Goal: Check status

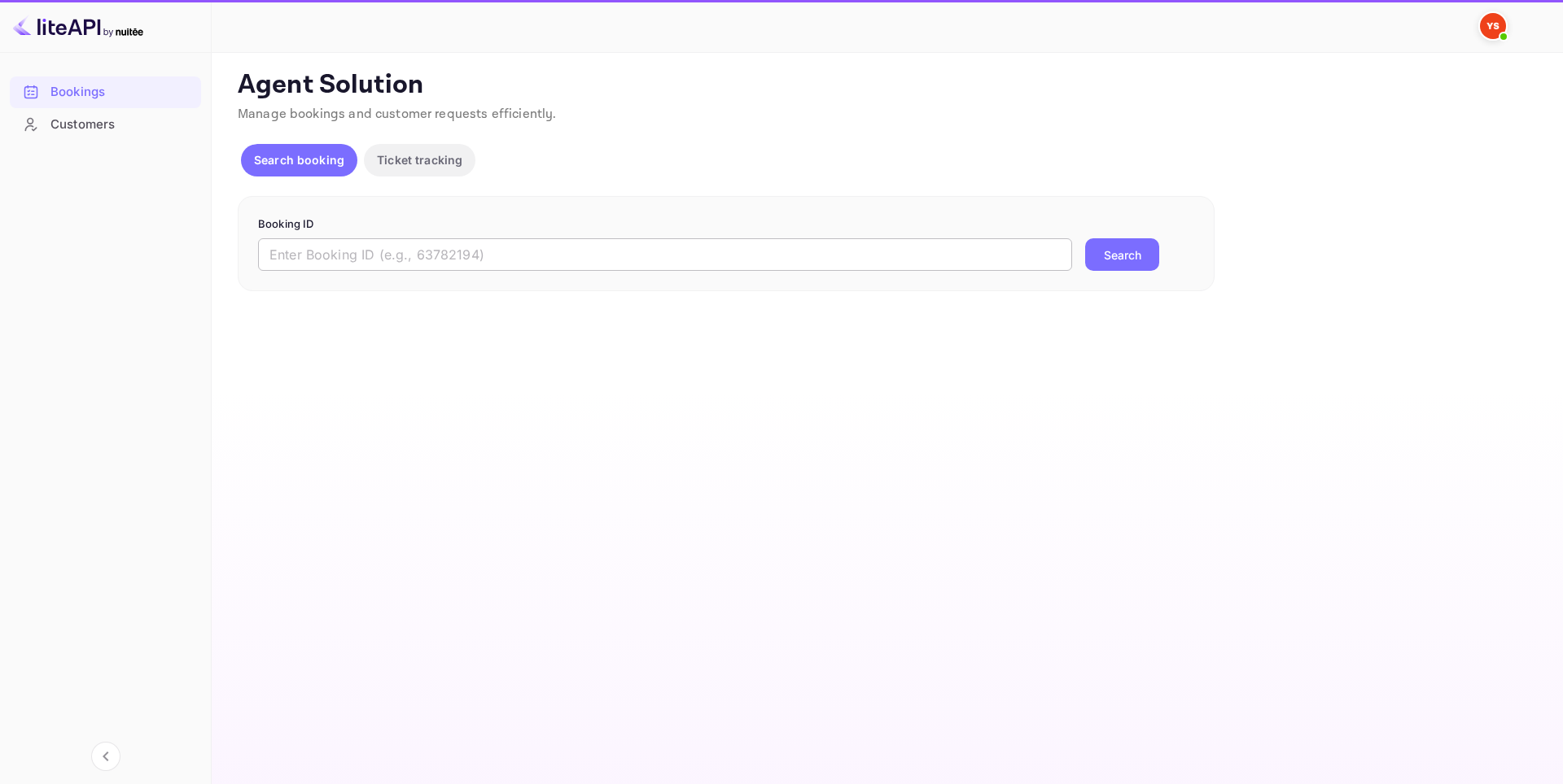
click at [435, 258] on input "text" at bounding box center [665, 254] width 814 height 33
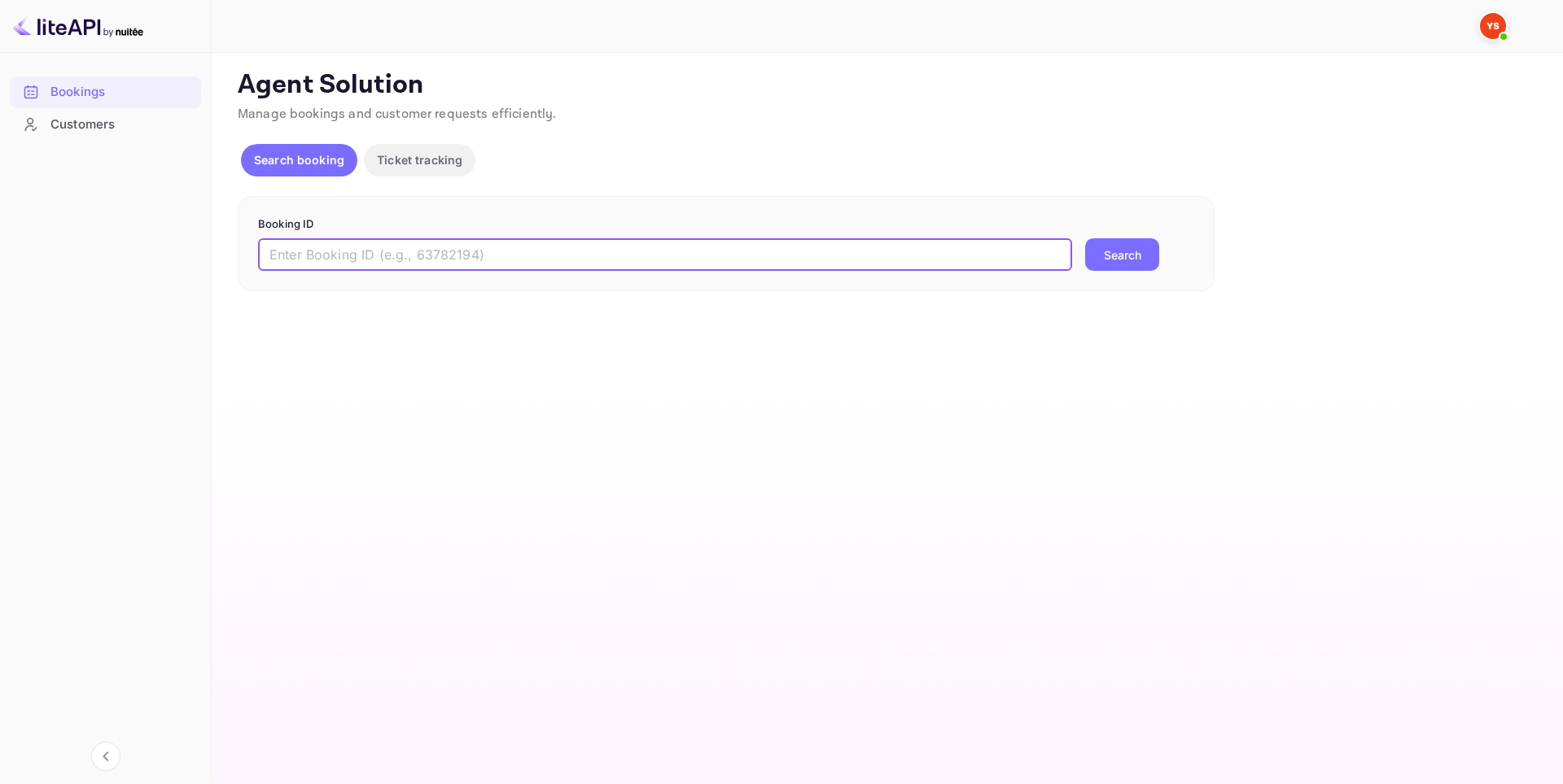
paste input "9740134"
type input "9740134"
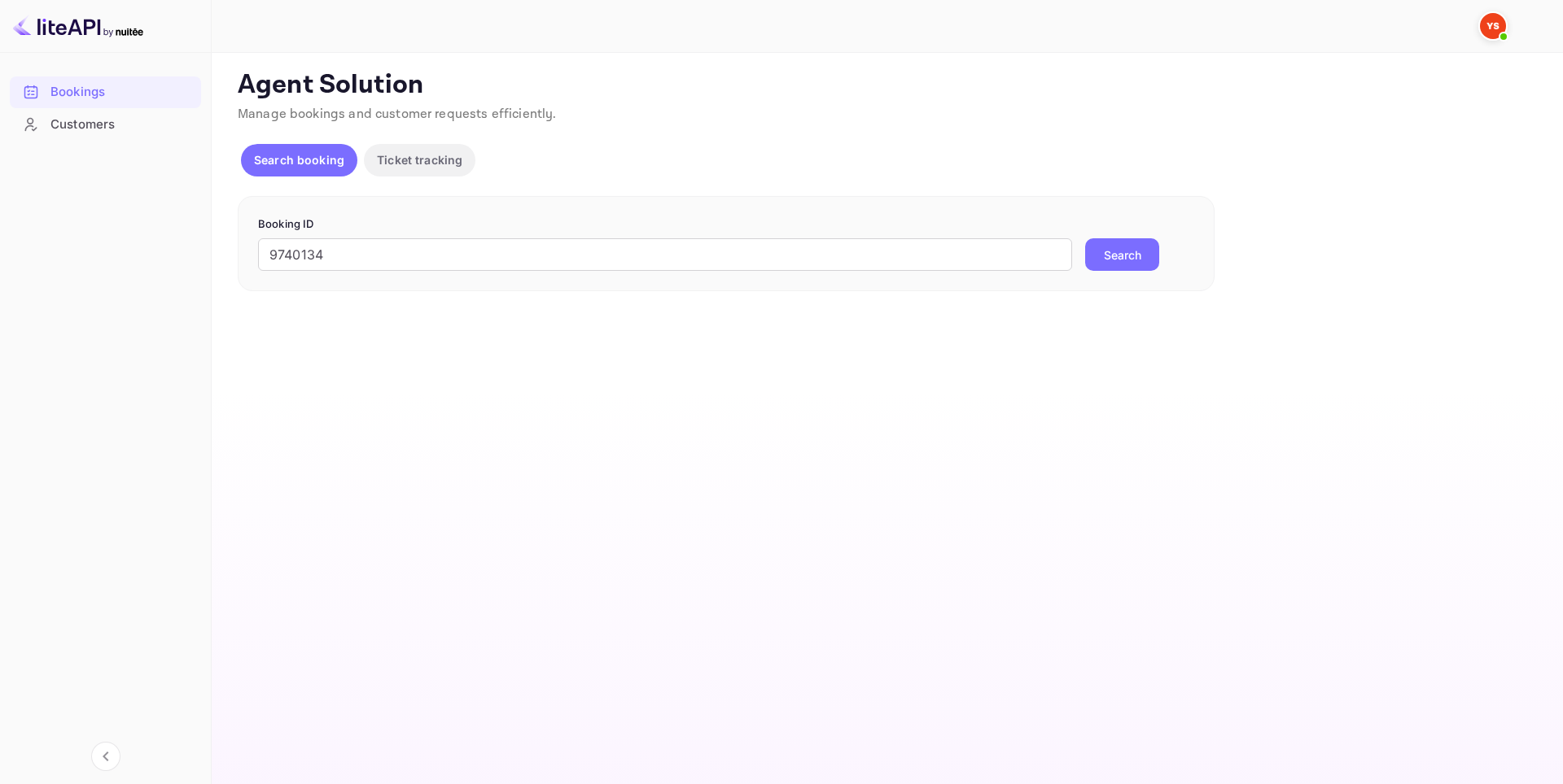
click at [1098, 258] on button "Search" at bounding box center [1122, 254] width 74 height 33
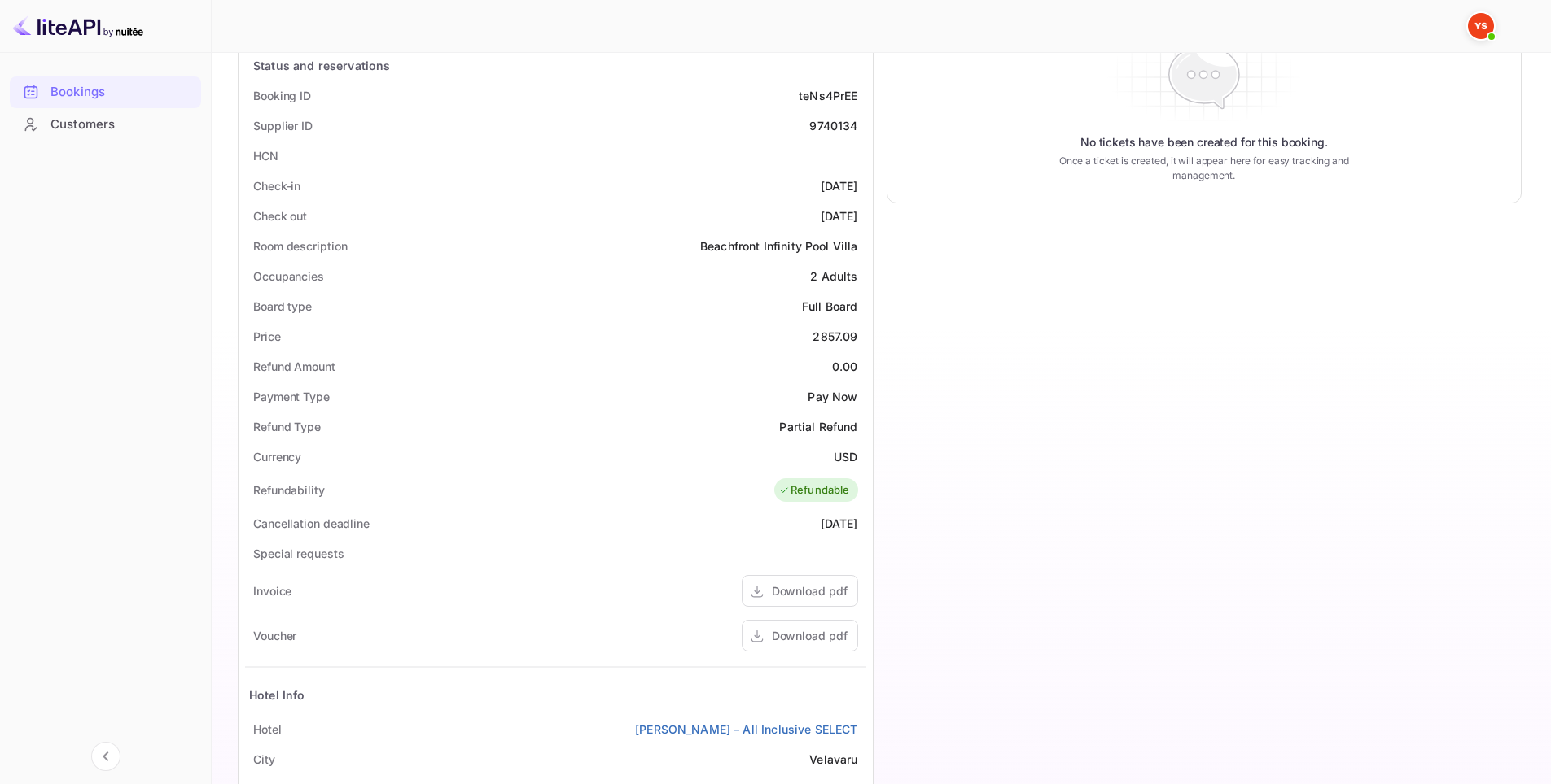
scroll to position [325, 0]
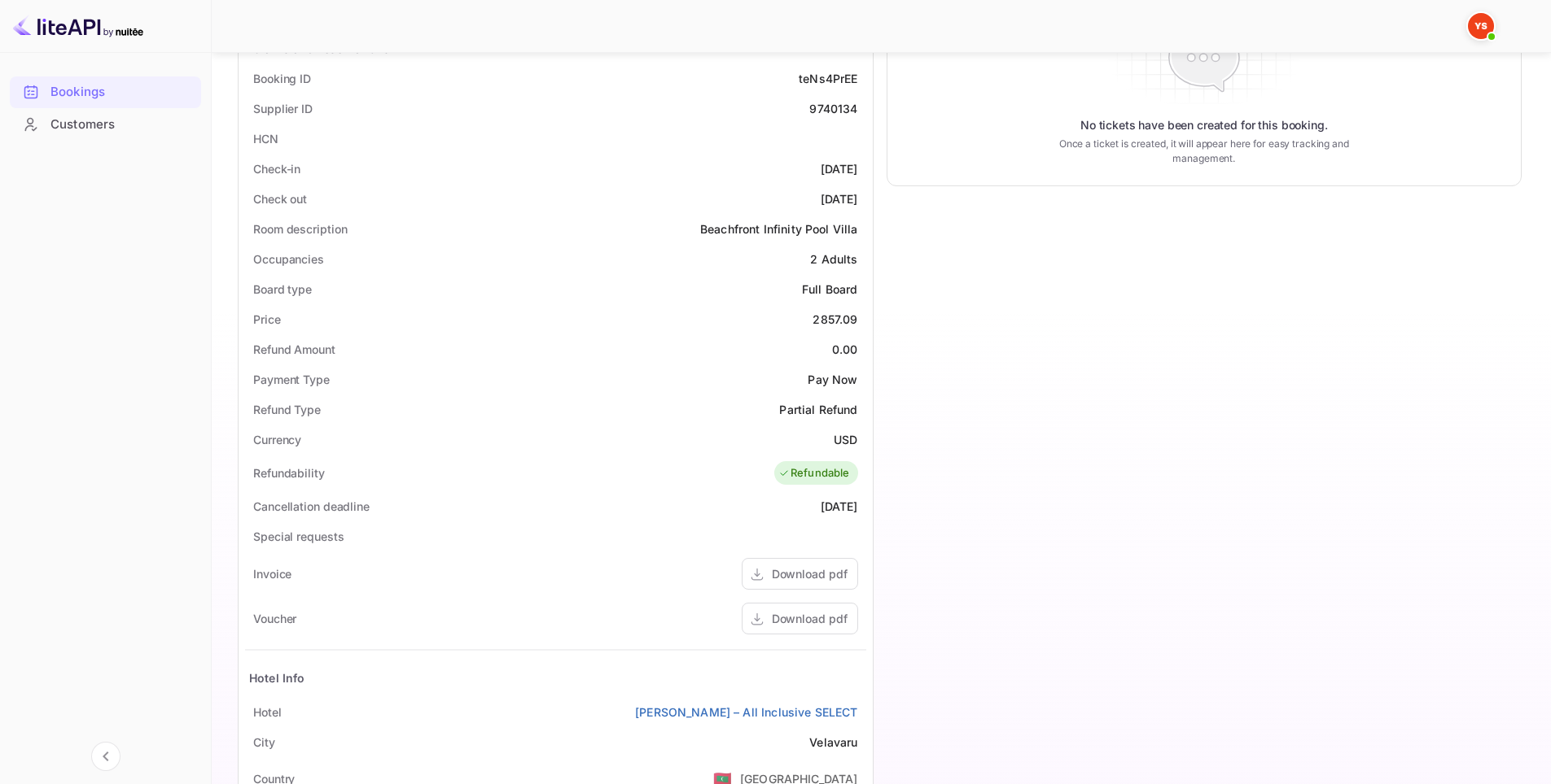
click at [655, 409] on div "Refund Type Partial Refund" at bounding box center [555, 409] width 622 height 31
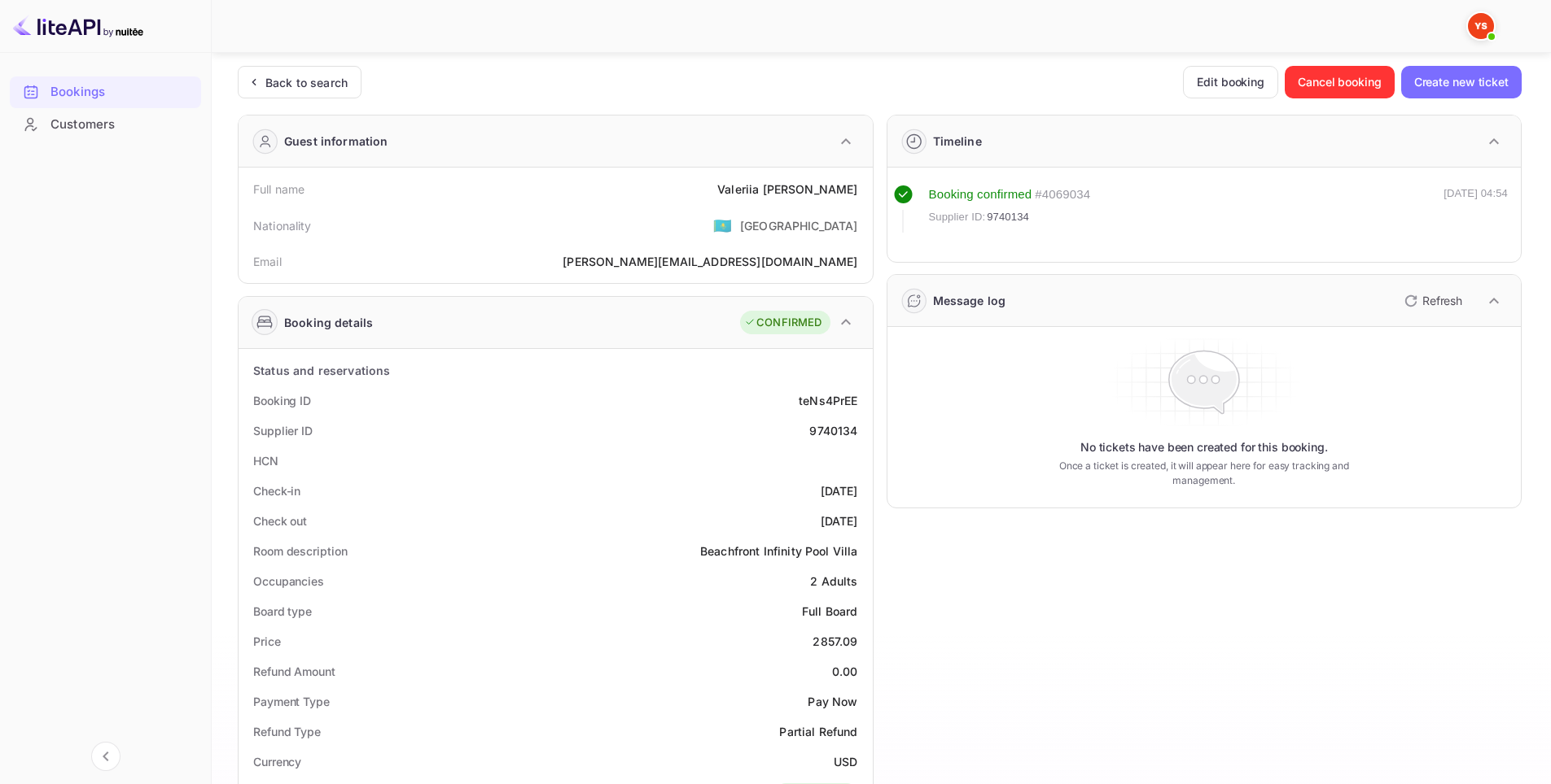
scroll to position [0, 0]
drag, startPoint x: 787, startPoint y: 401, endPoint x: 858, endPoint y: 399, distance: 71.0
click at [858, 399] on div "Booking ID teNs4PrEE" at bounding box center [555, 403] width 622 height 31
copy div "teNs4PrEE"
drag, startPoint x: 817, startPoint y: 430, endPoint x: 859, endPoint y: 434, distance: 42.2
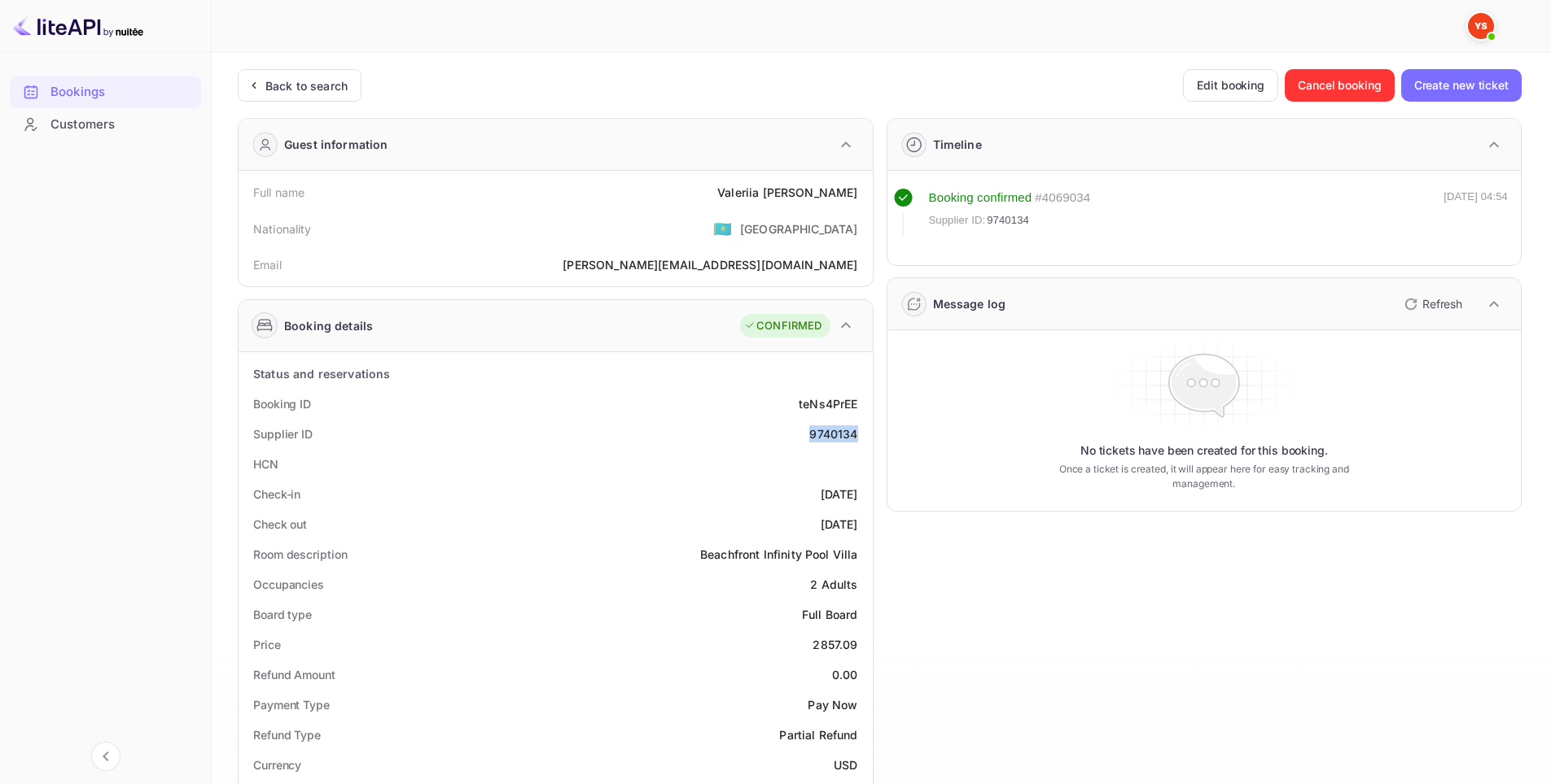
click at [860, 433] on div "Supplier ID 9740134" at bounding box center [555, 434] width 622 height 31
copy div "9740134"
drag, startPoint x: 785, startPoint y: 498, endPoint x: 868, endPoint y: 494, distance: 83.1
copy div "[DATE]"
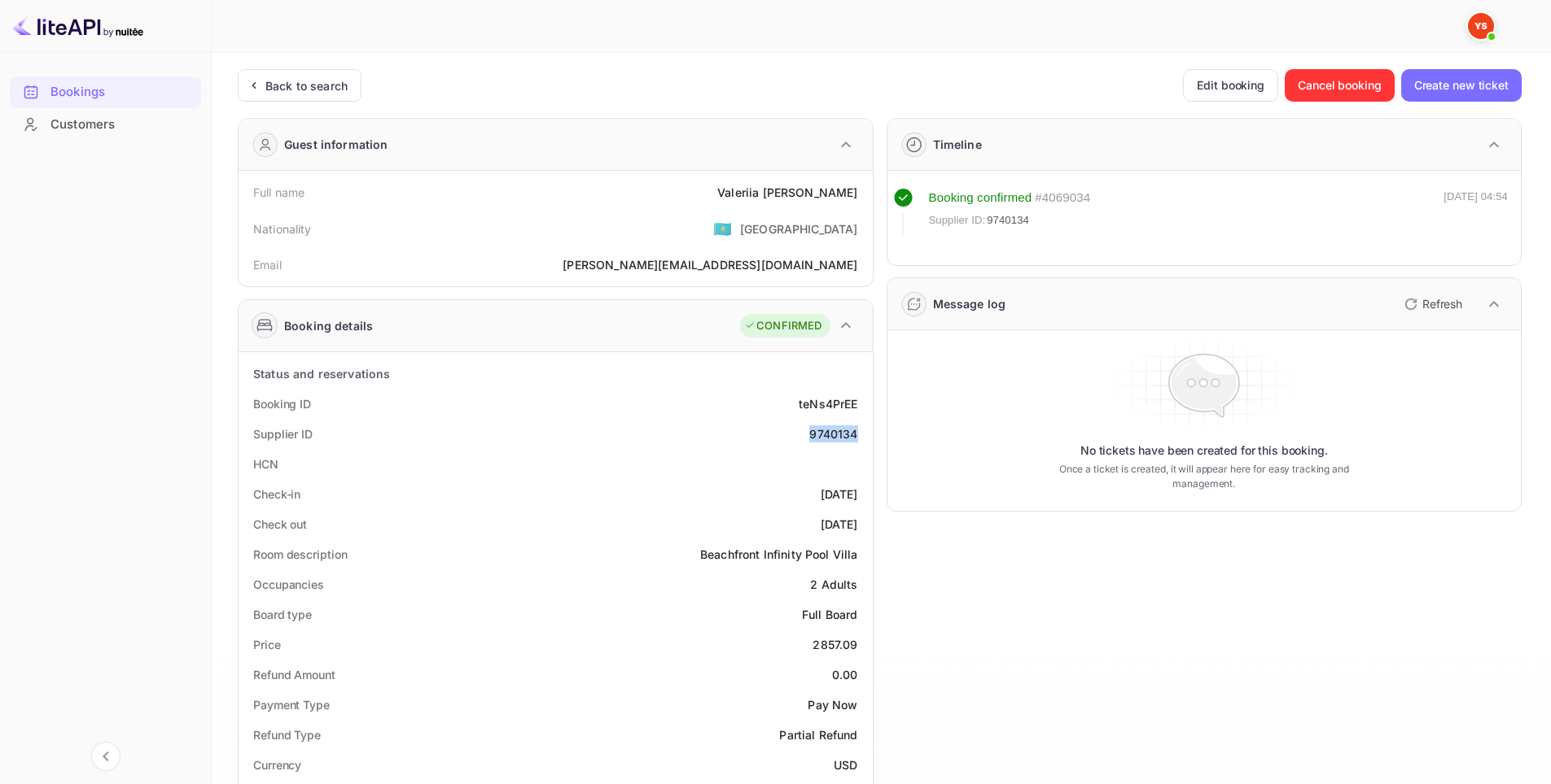
drag, startPoint x: 789, startPoint y: 523, endPoint x: 862, endPoint y: 526, distance: 73.1
click at [862, 526] on div "Check out [DATE]" at bounding box center [555, 525] width 622 height 31
copy div "[DATE]"
drag, startPoint x: 755, startPoint y: 195, endPoint x: 857, endPoint y: 194, distance: 102.0
click at [857, 194] on div "[PERSON_NAME]" at bounding box center [787, 191] width 140 height 17
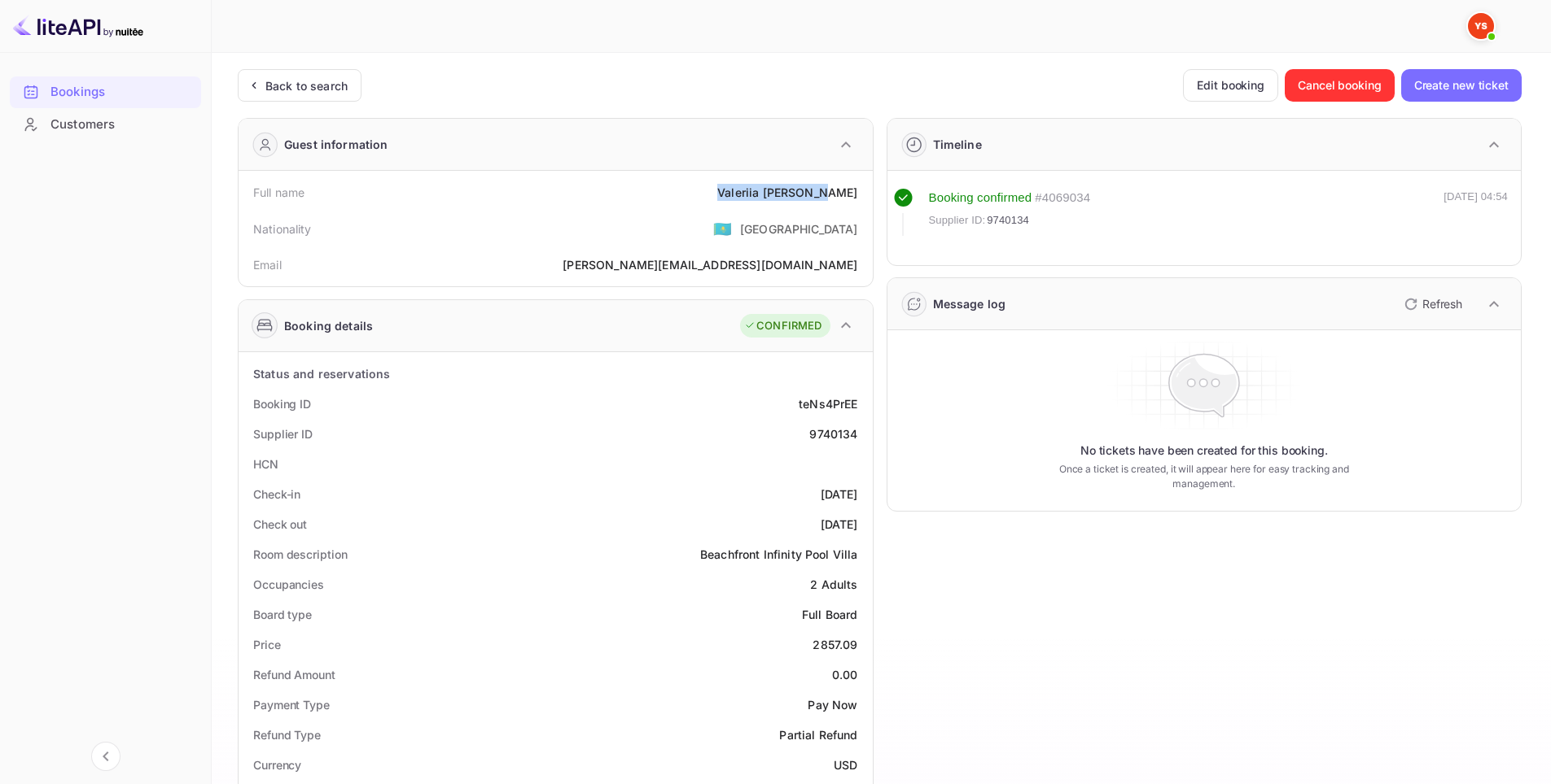
copy div "[PERSON_NAME]"
